Goal: Information Seeking & Learning: Check status

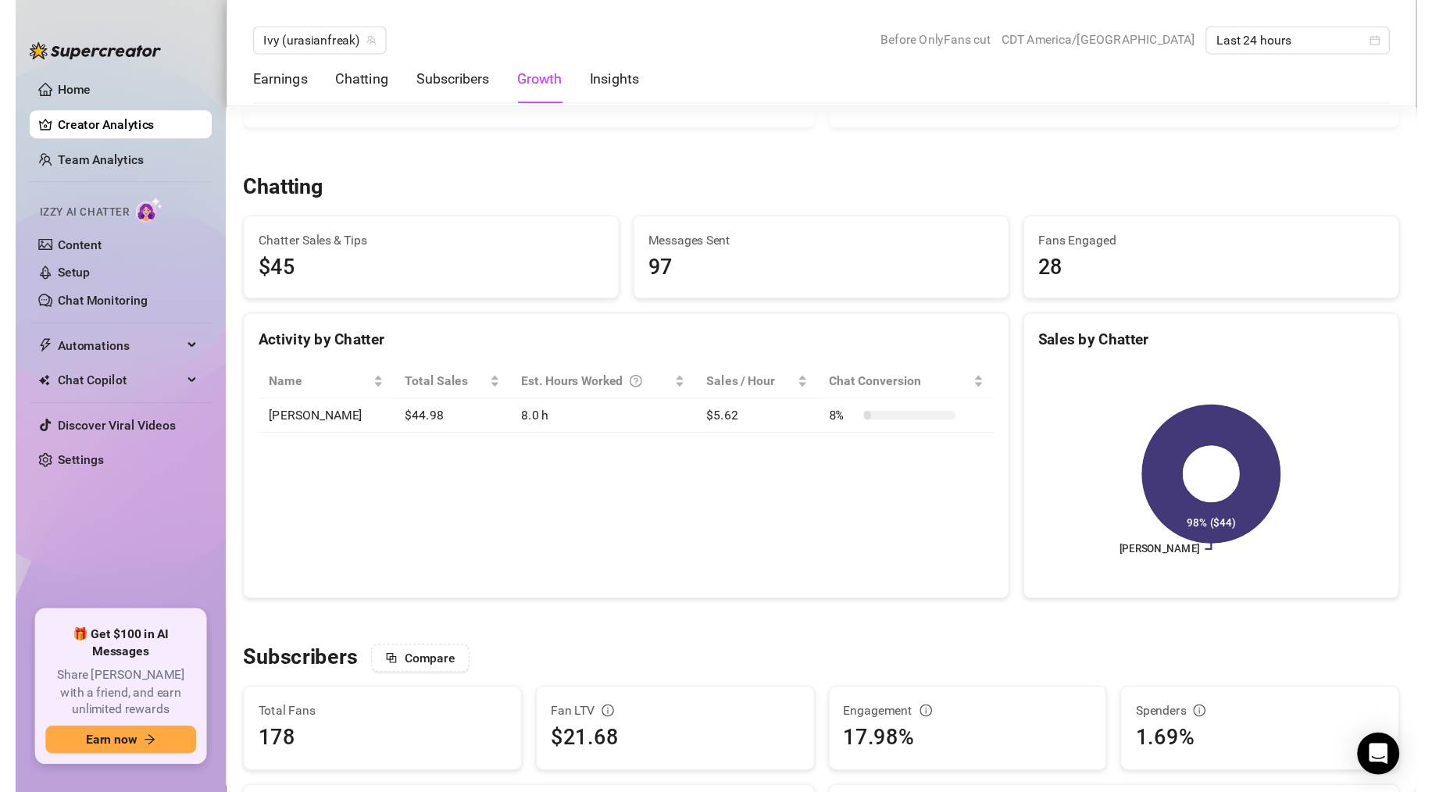
scroll to position [520, 0]
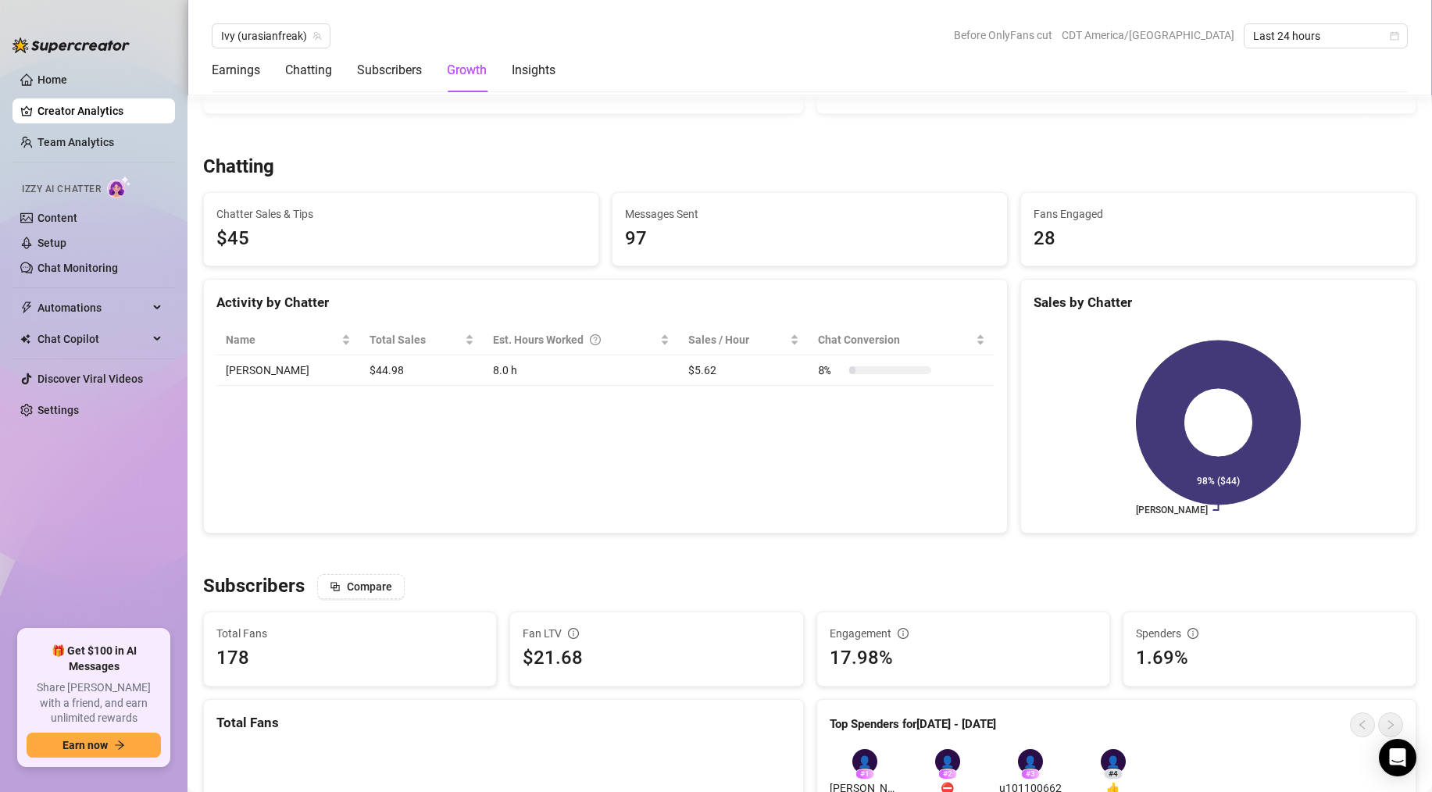
click at [69, 109] on link "Creator Analytics" at bounding box center [100, 110] width 125 height 25
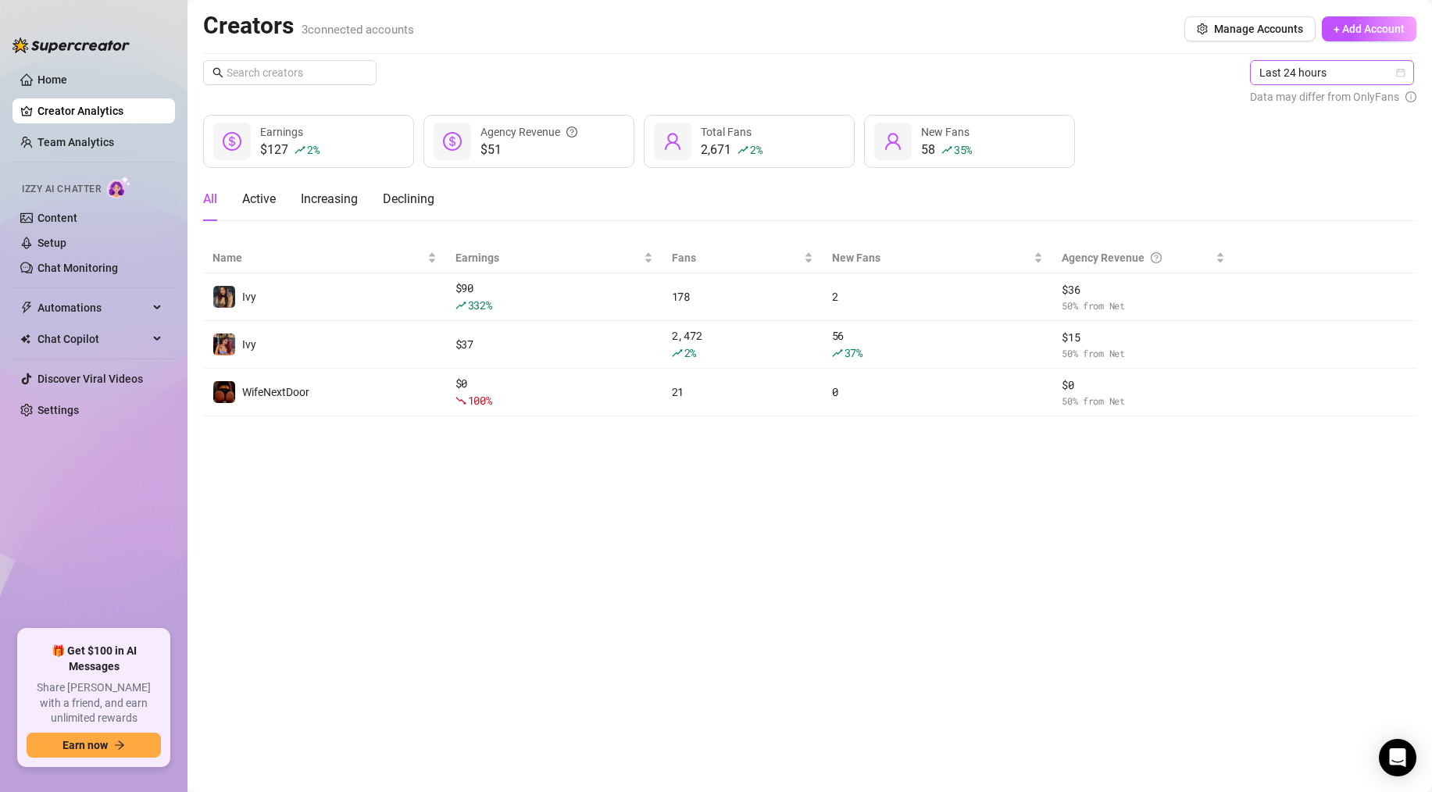
click at [1018, 71] on span "Last 24 hours" at bounding box center [1332, 72] width 145 height 23
click at [1018, 135] on div "Last 7 days" at bounding box center [1333, 128] width 139 height 17
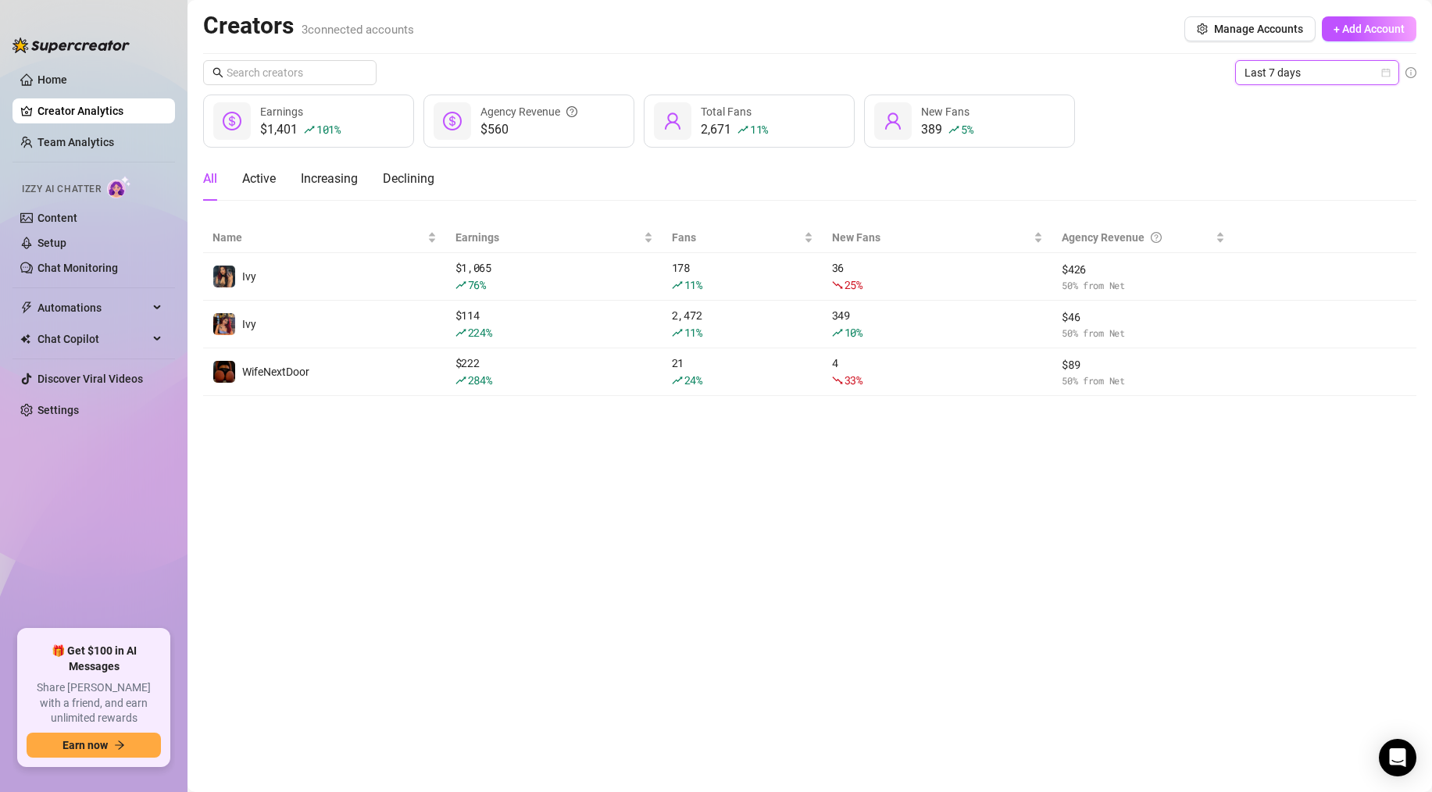
click at [1018, 79] on span "Last 7 days" at bounding box center [1317, 72] width 145 height 23
click at [1018, 173] on div "Last 90 days" at bounding box center [1317, 178] width 139 height 17
click at [1018, 70] on span "Last 90 days" at bounding box center [1317, 72] width 145 height 23
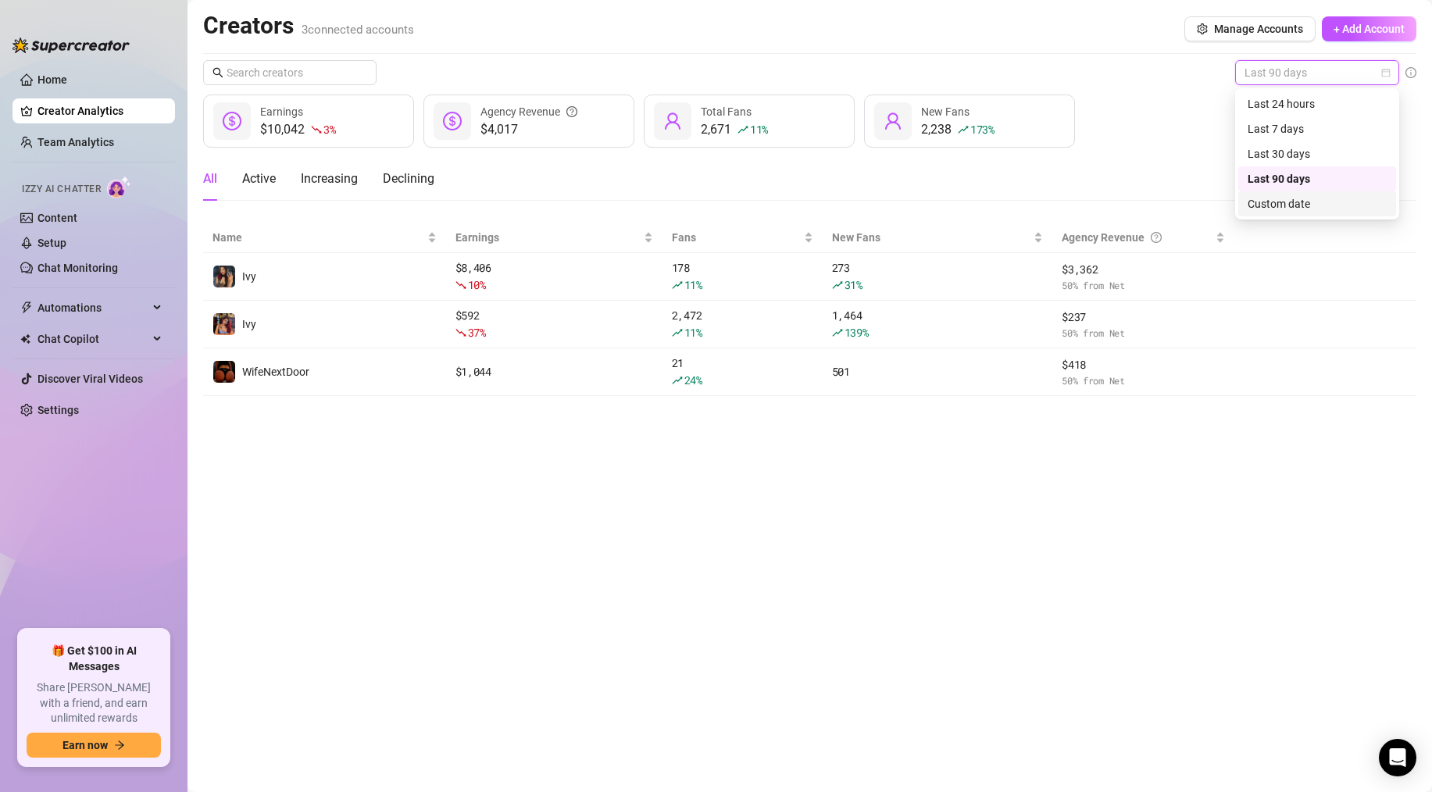
click at [1018, 206] on div "Custom date" at bounding box center [1317, 203] width 139 height 17
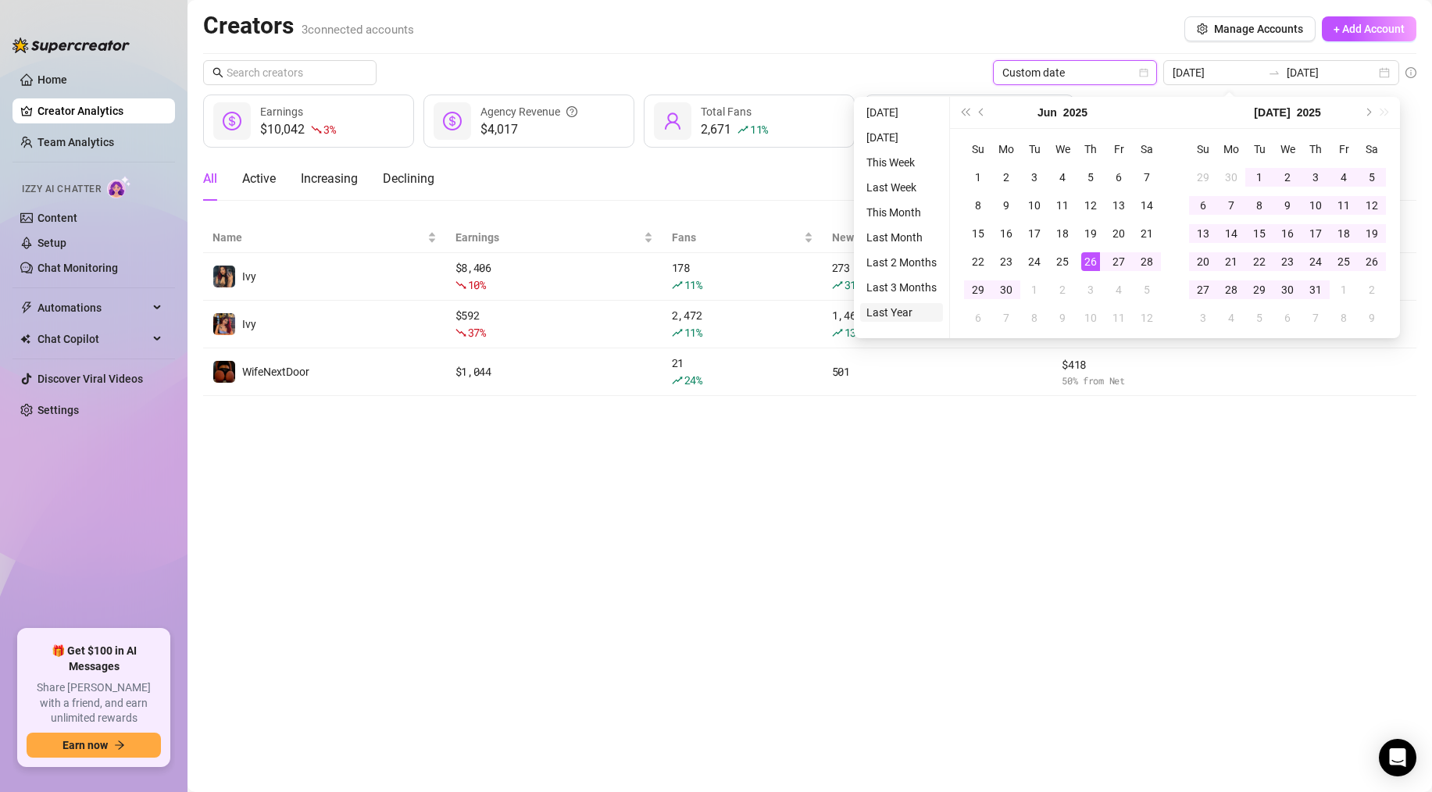
type input "[DATE]"
click at [894, 312] on li "Last Year" at bounding box center [901, 312] width 83 height 19
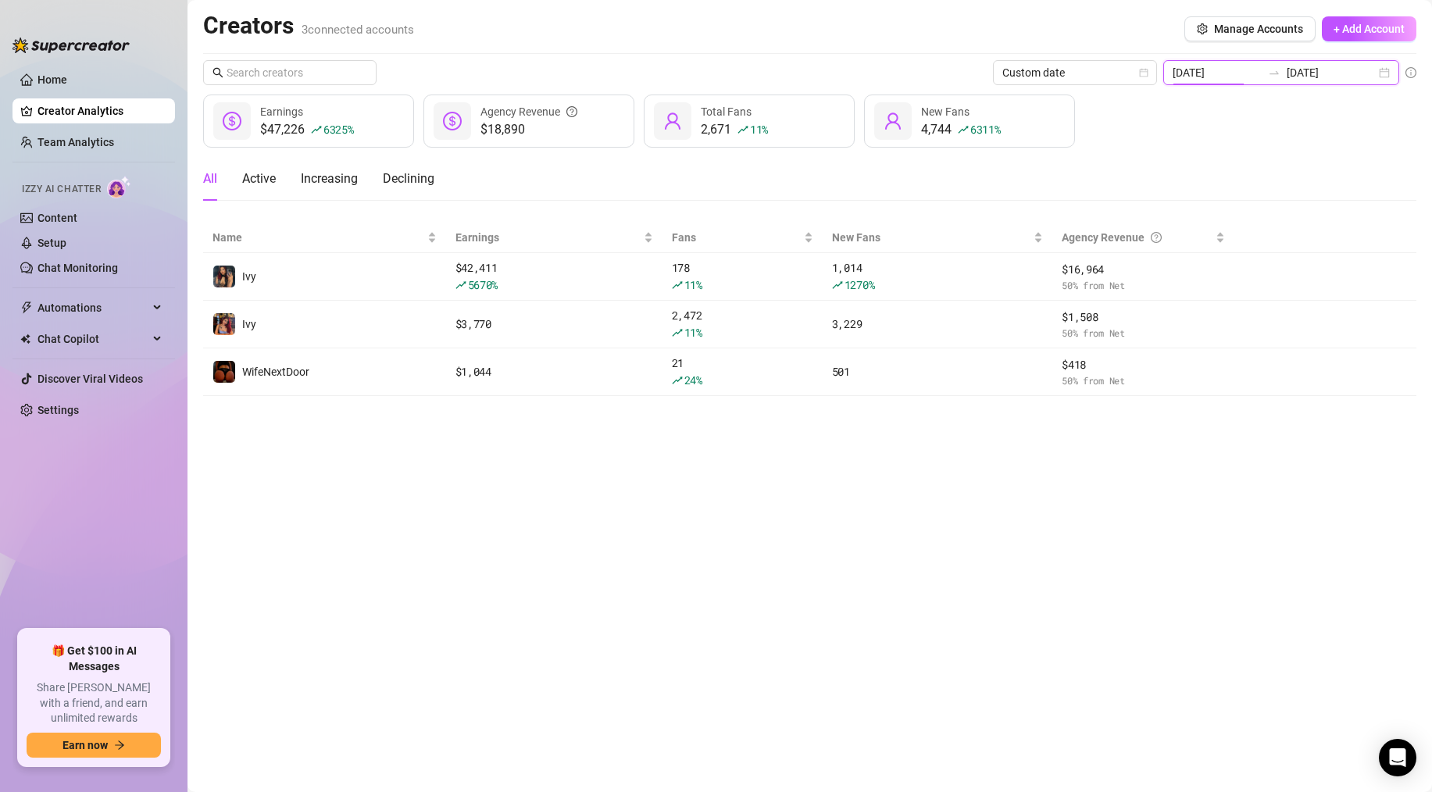
click at [1018, 66] on input "[DATE]" at bounding box center [1217, 72] width 89 height 17
click at [1018, 79] on span "Custom date" at bounding box center [1075, 72] width 145 height 23
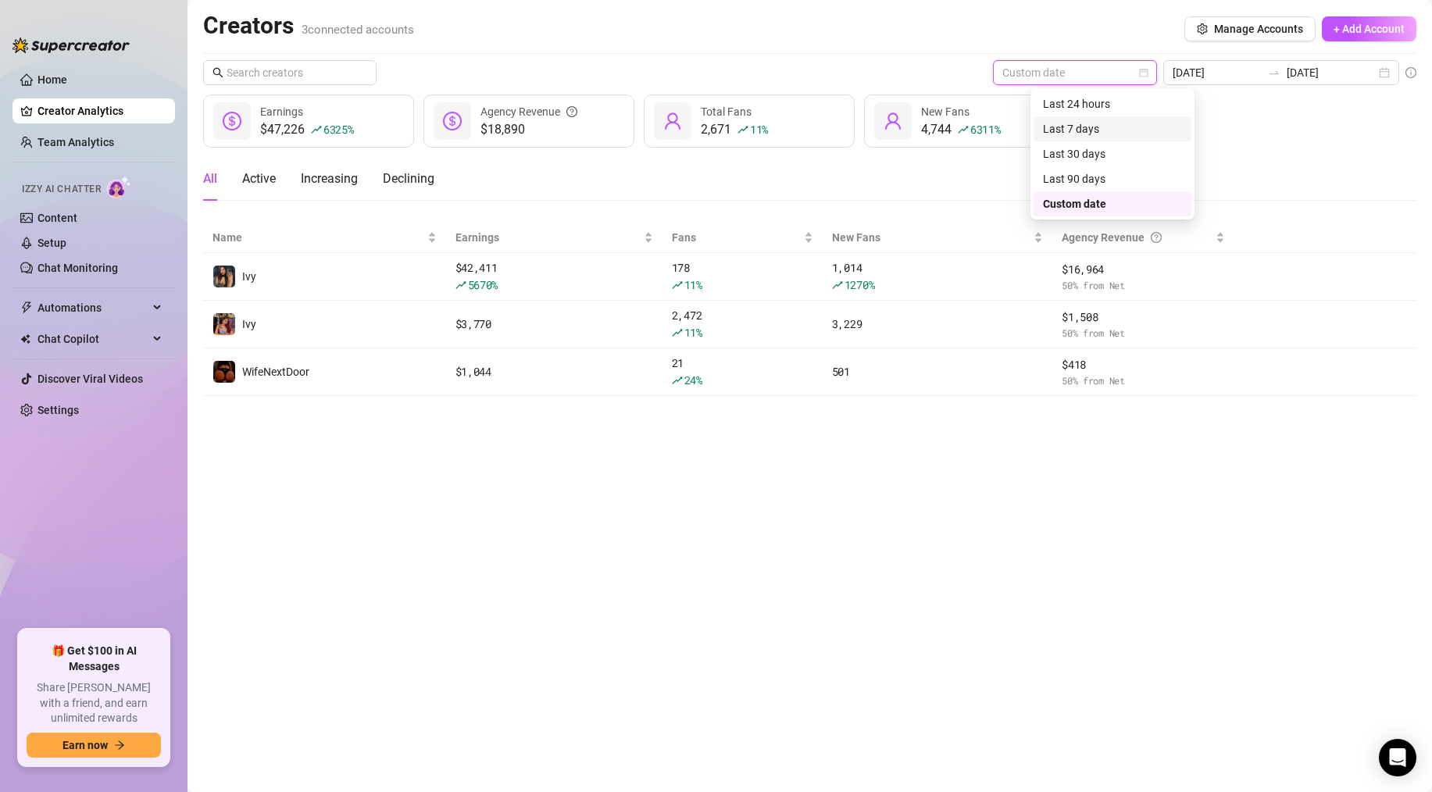
click at [1018, 138] on div "Last 7 days" at bounding box center [1113, 128] width 158 height 25
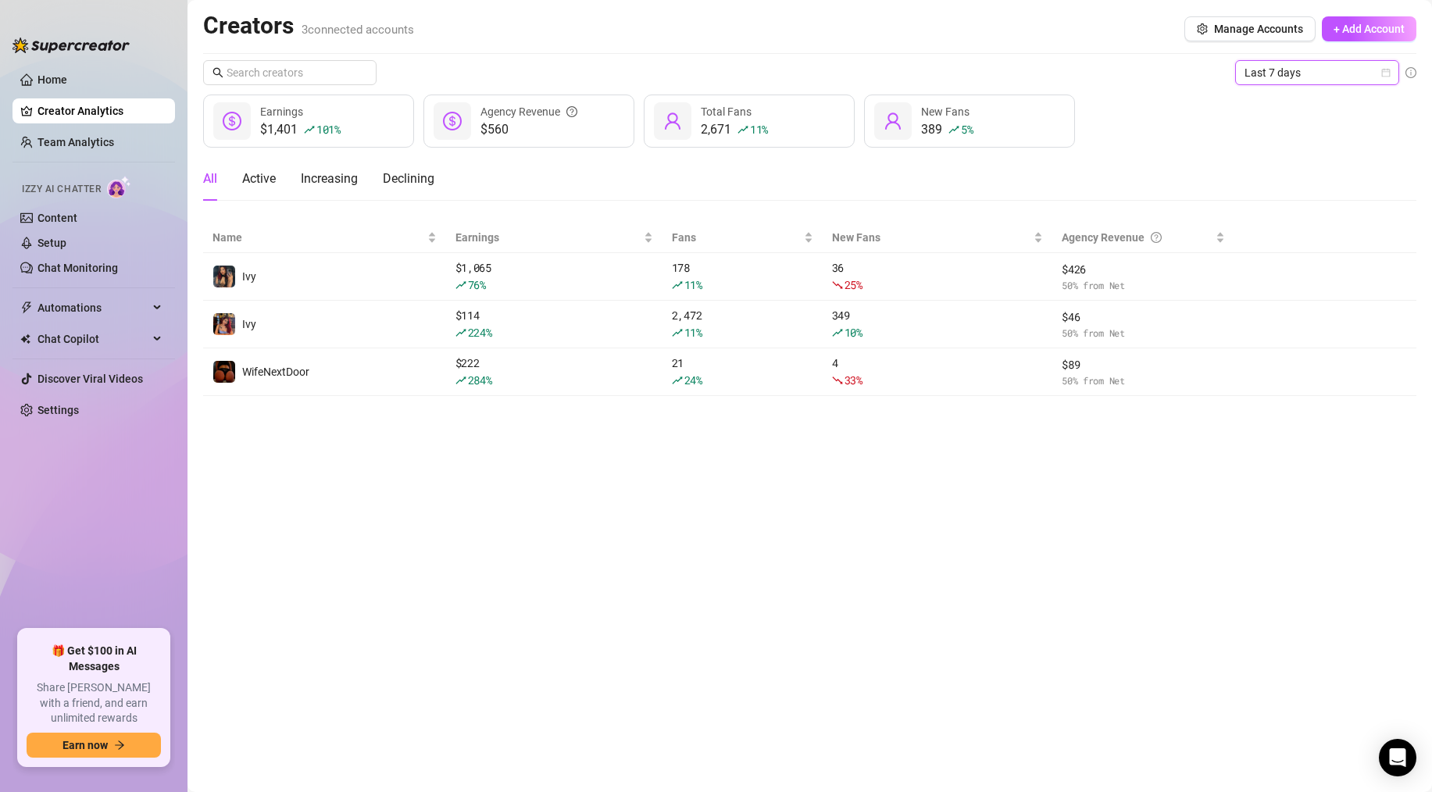
click at [1018, 59] on div "Creators 3 connected accounts Manage Accounts + Add Account Last 7 days Last 7 …" at bounding box center [810, 203] width 1214 height 385
click at [1018, 68] on span "Last 7 days" at bounding box center [1317, 72] width 145 height 23
click at [1018, 101] on div "Last 24 hours" at bounding box center [1317, 103] width 139 height 17
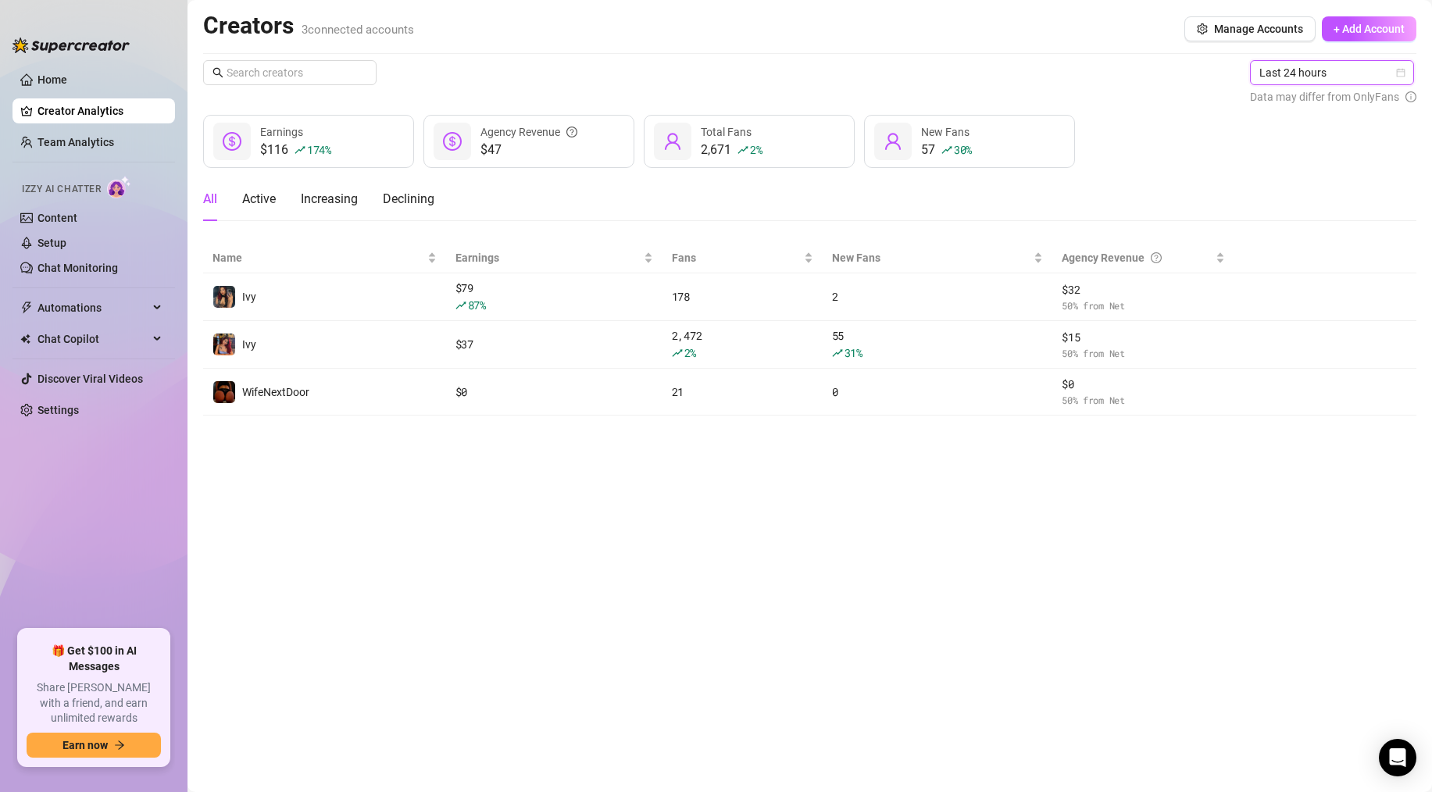
click at [1018, 81] on span "Last 24 hours" at bounding box center [1332, 72] width 145 height 23
click at [1018, 123] on div "Last 7 days" at bounding box center [1333, 128] width 139 height 17
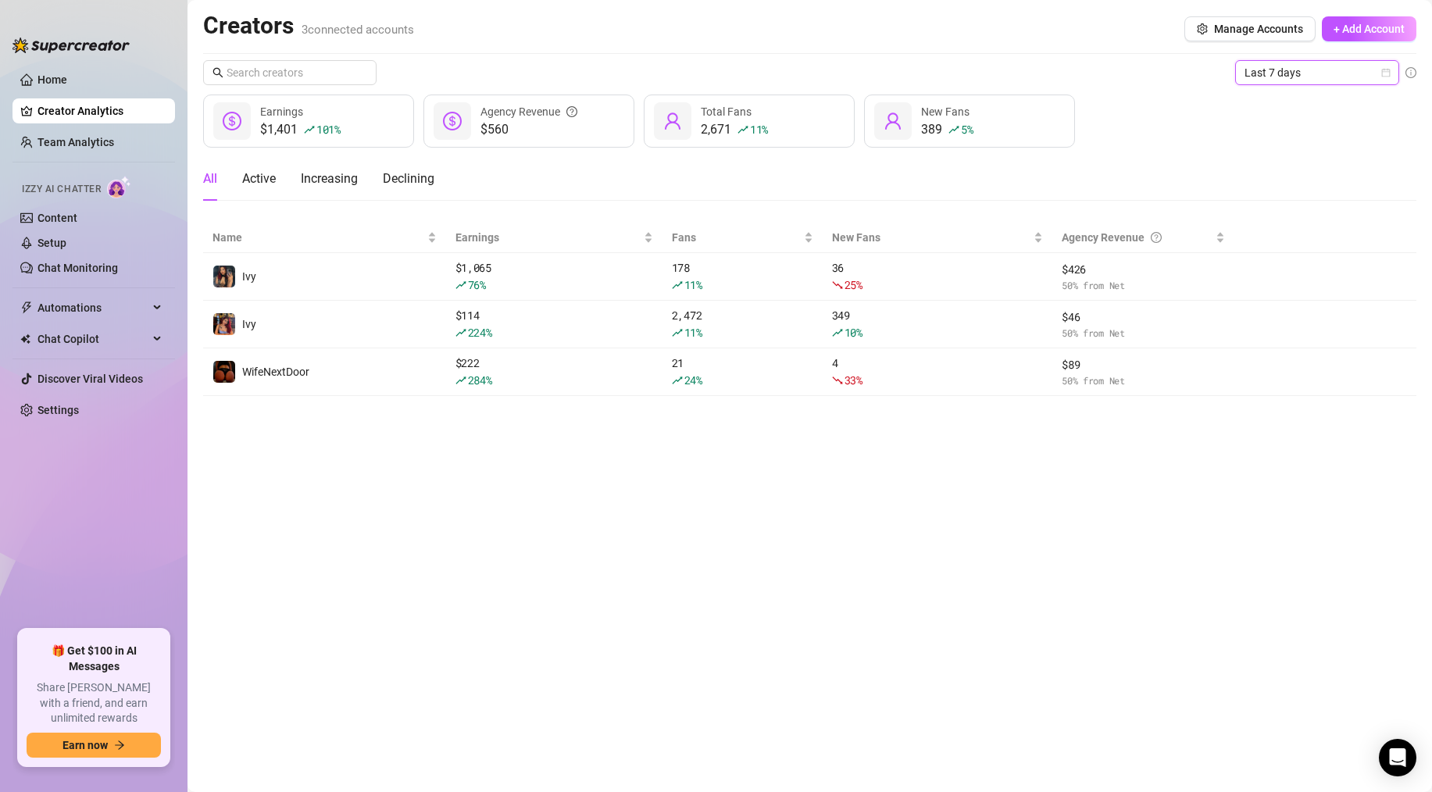
click at [1018, 78] on span "Last 7 days" at bounding box center [1317, 72] width 145 height 23
click at [1018, 105] on div "Last 24 hours" at bounding box center [1317, 103] width 139 height 17
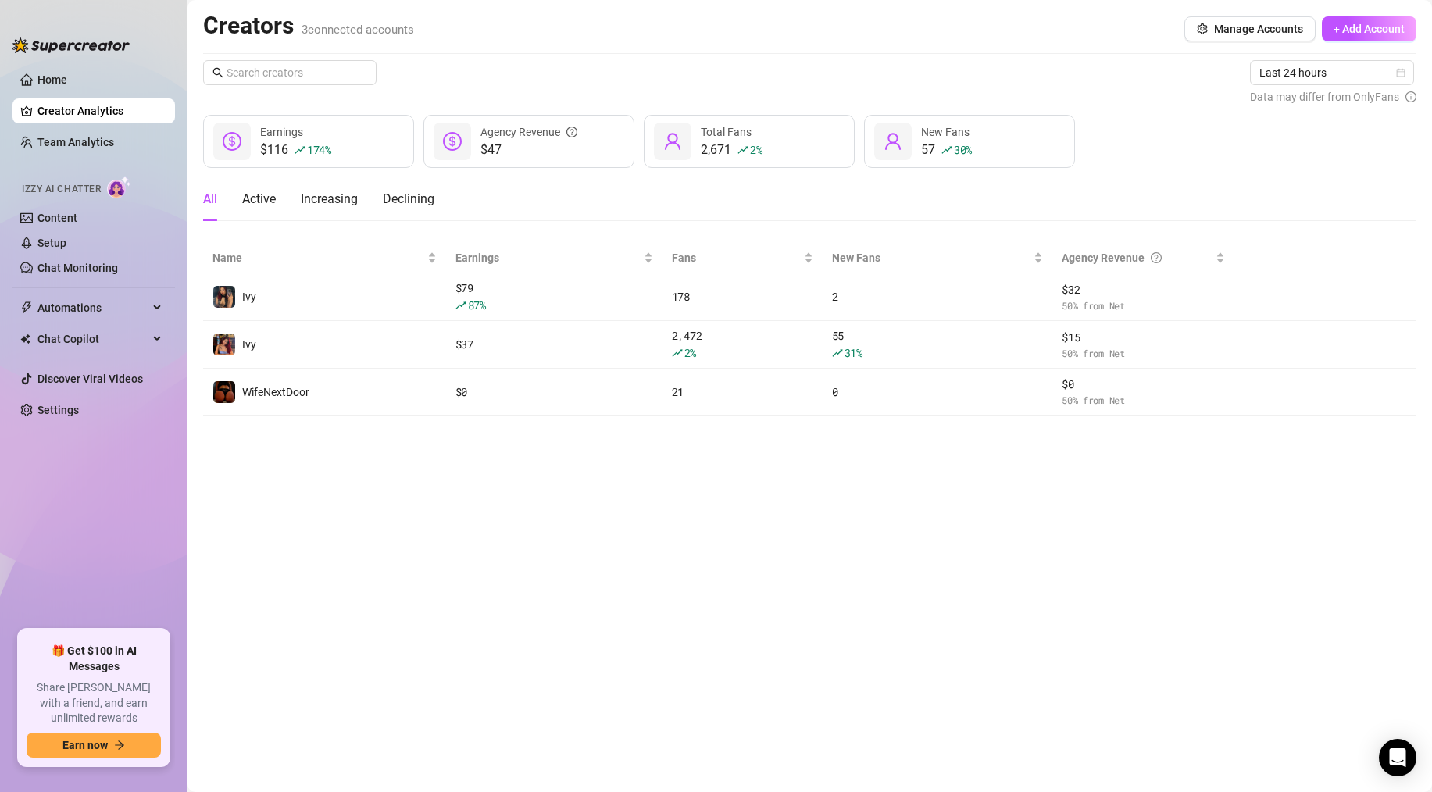
click at [548, 235] on div "Last 24 hours Data may differ from OnlyFans $116 174 % Earnings $47 Agency Reve…" at bounding box center [810, 238] width 1214 height 356
click at [70, 116] on link "Creator Analytics" at bounding box center [100, 110] width 125 height 25
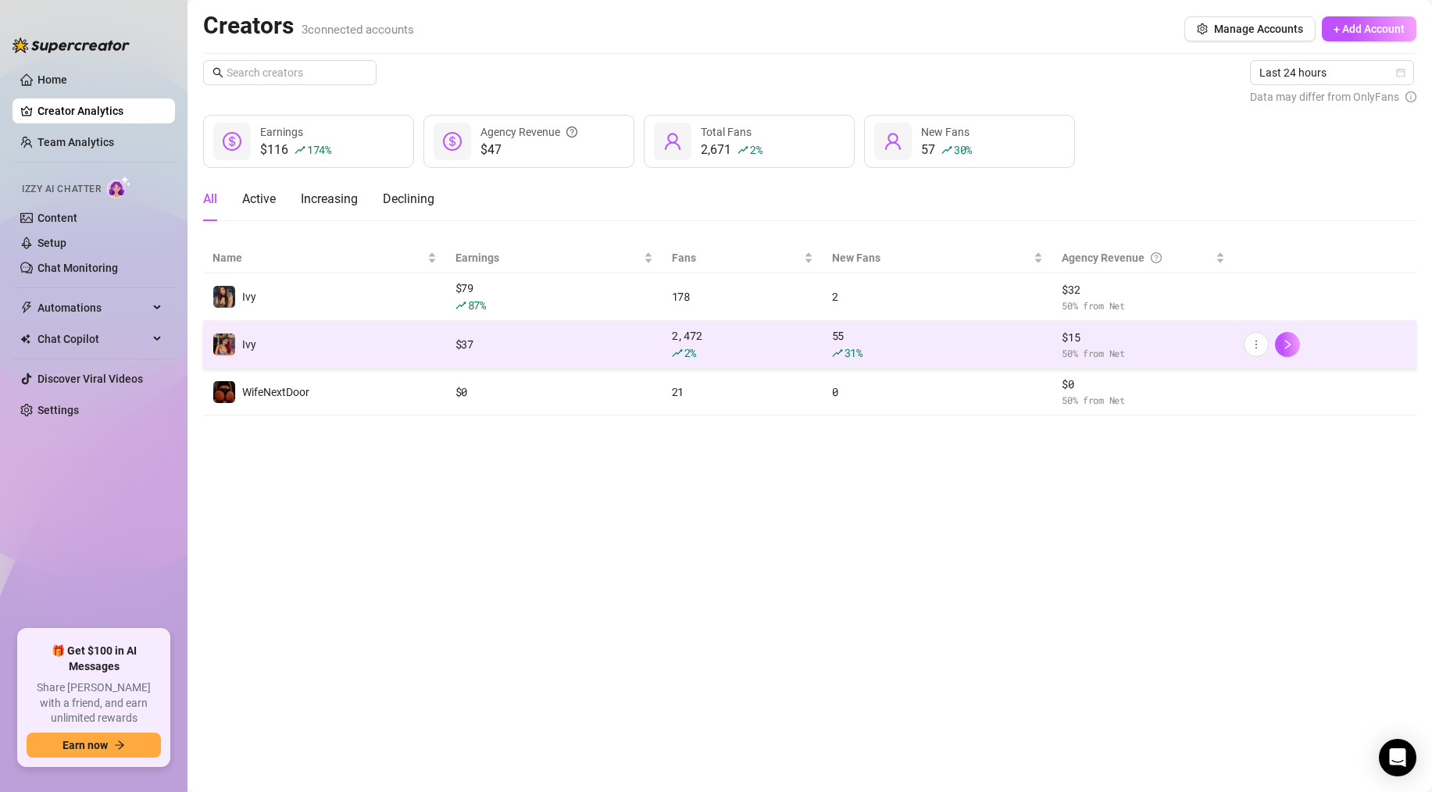
click at [314, 339] on td "Ivy" at bounding box center [324, 345] width 243 height 48
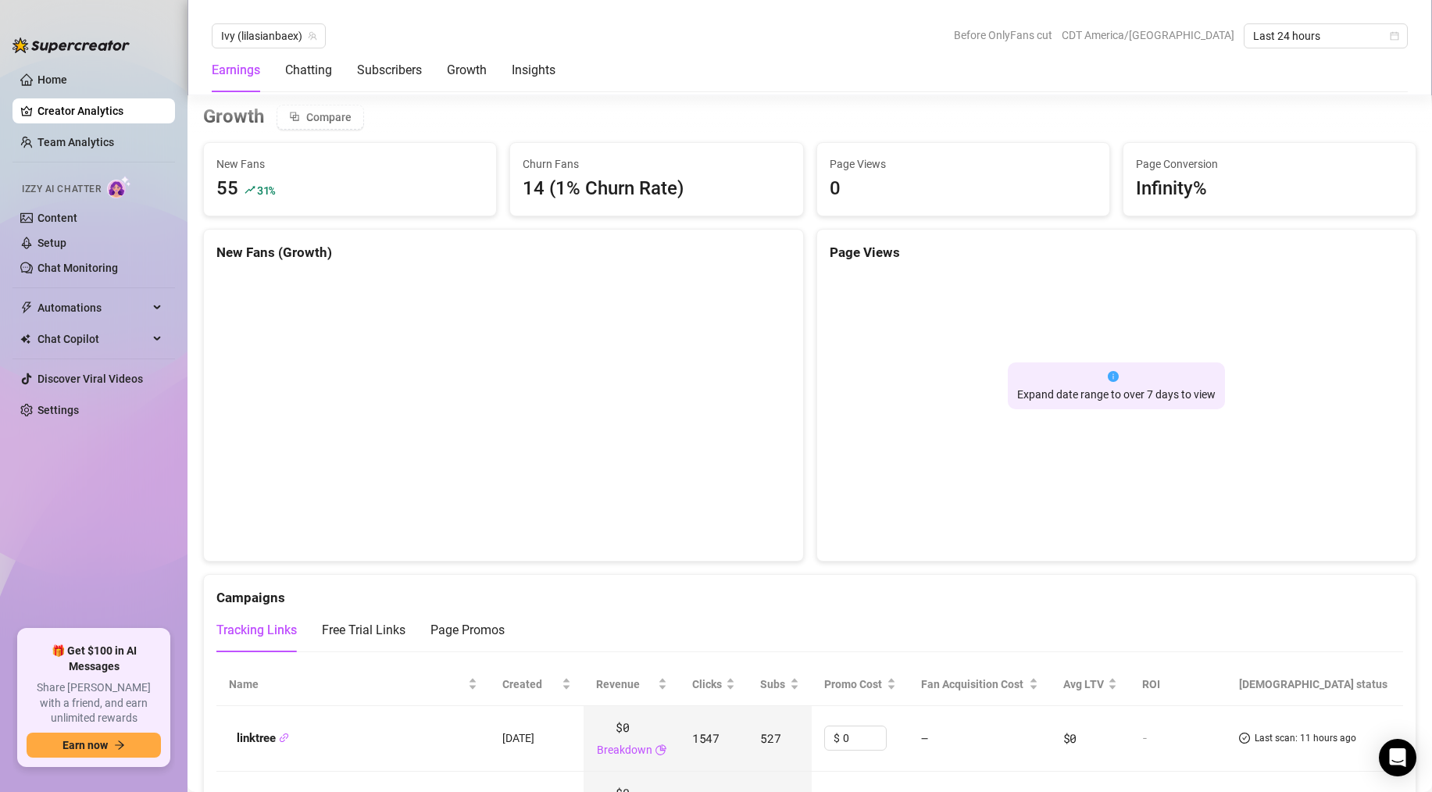
scroll to position [1370, 0]
